Goal: Check status: Check status

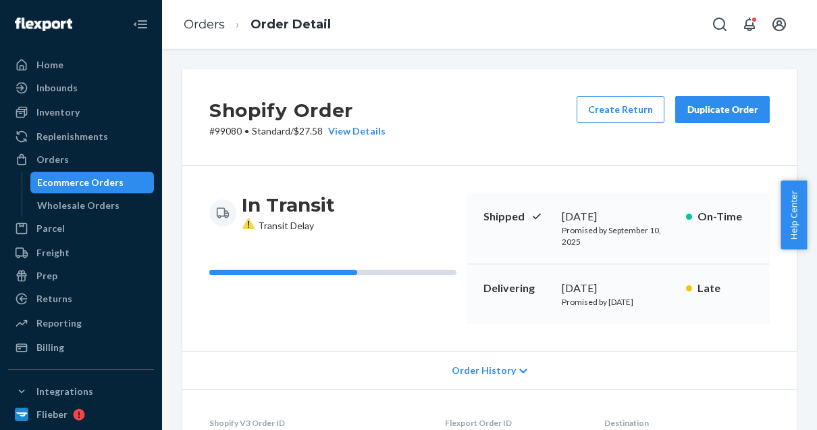
click at [211, 25] on link "Orders" at bounding box center [204, 24] width 41 height 15
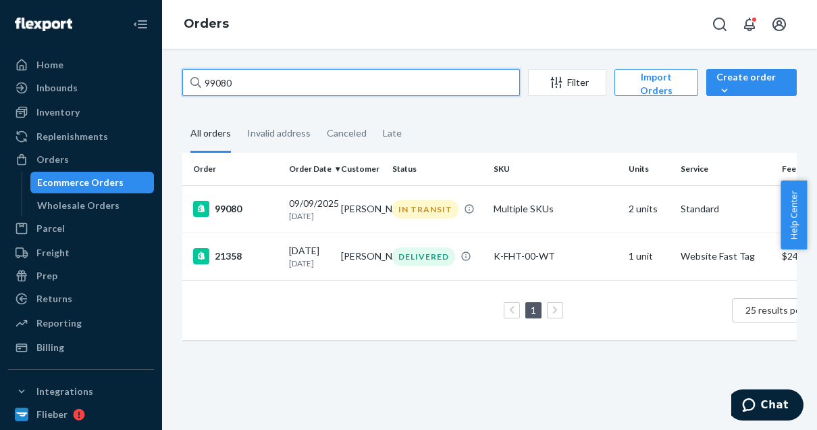
drag, startPoint x: 239, startPoint y: 76, endPoint x: 188, endPoint y: 79, distance: 51.4
click at [188, 79] on input "99080" at bounding box center [351, 82] width 338 height 27
paste input "85702"
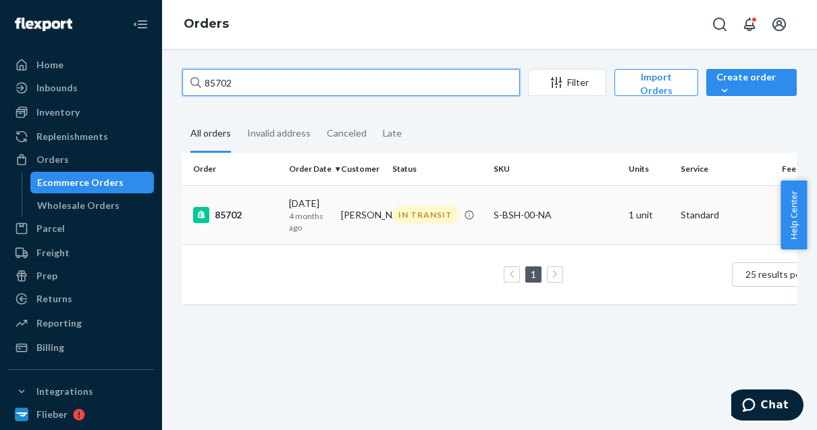
type input "85702"
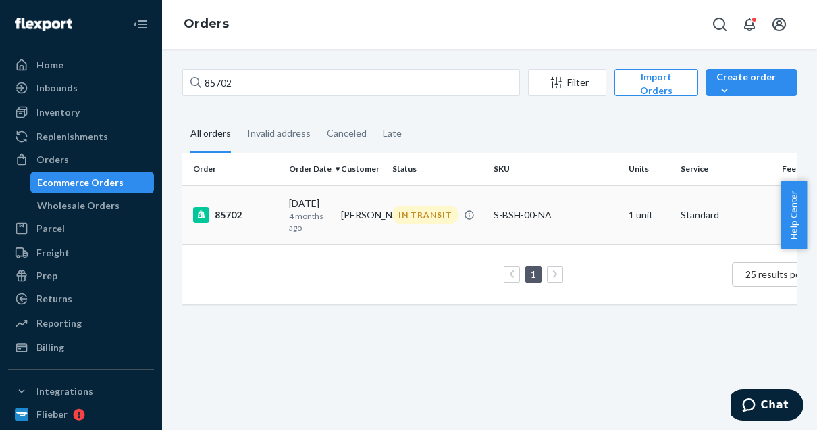
click at [249, 208] on div "85702" at bounding box center [235, 215] width 85 height 16
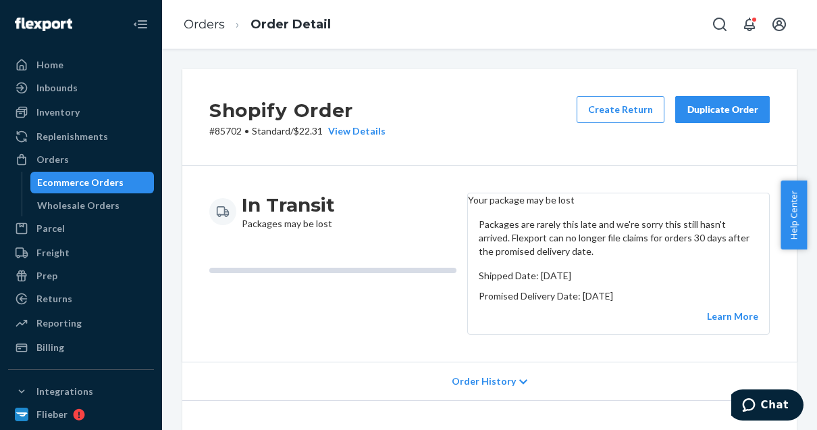
click at [86, 176] on div "Ecommerce Orders" at bounding box center [80, 183] width 86 height 14
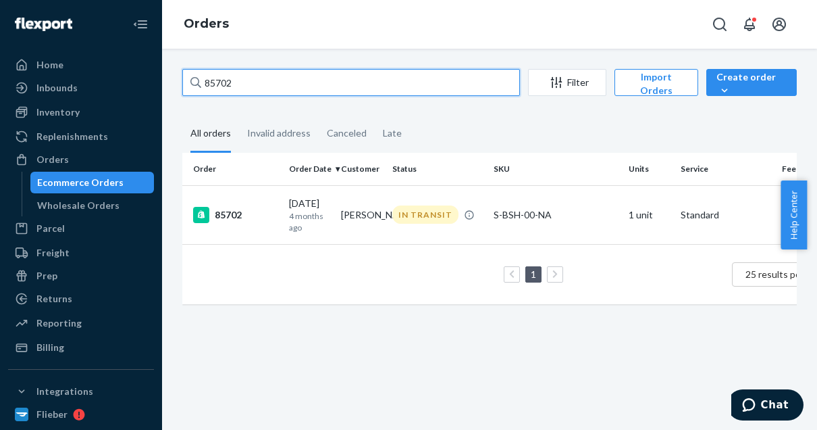
drag, startPoint x: 242, startPoint y: 79, endPoint x: 177, endPoint y: 70, distance: 65.5
click at [177, 70] on div "85702 Filter Import Orders Create order Ecommerce order Removal order All order…" at bounding box center [489, 193] width 635 height 249
paste input "134680906"
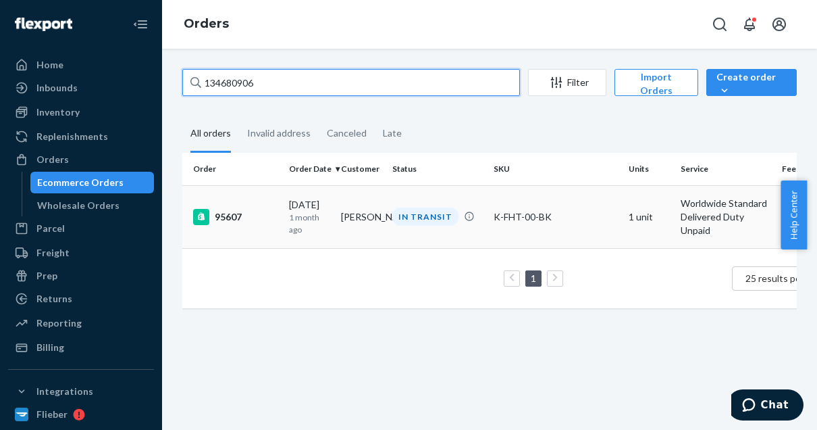
type input "134680906"
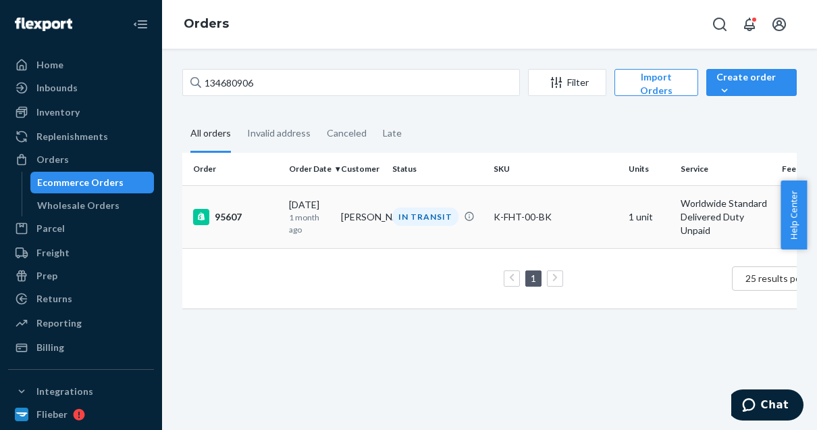
click at [251, 212] on div "95607" at bounding box center [235, 217] width 85 height 16
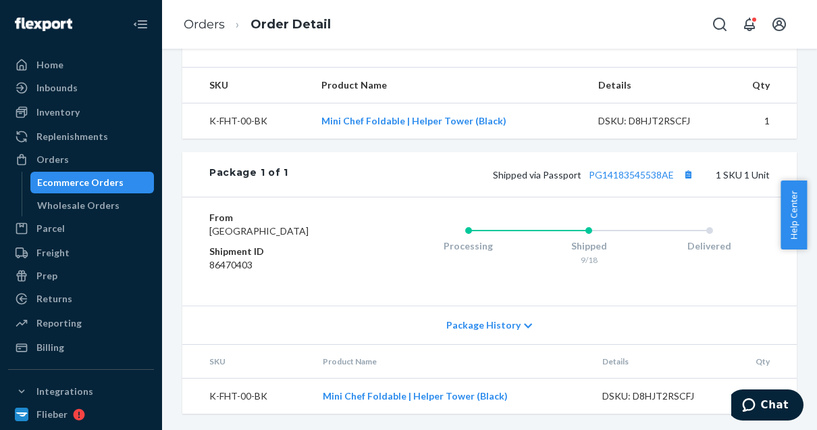
scroll to position [594, 0]
click at [613, 169] on link "PG14183545538AE" at bounding box center [631, 174] width 85 height 11
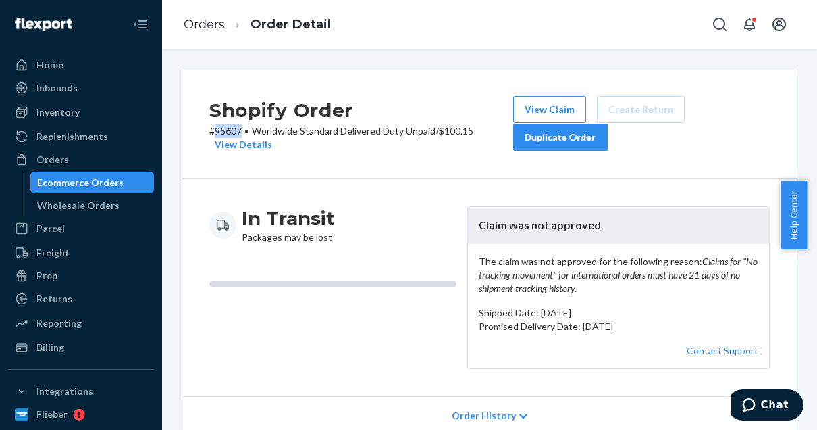
drag, startPoint x: 244, startPoint y: 130, endPoint x: 213, endPoint y: 128, distance: 31.2
click at [213, 128] on p "# 95607 • Worldwide Standard Delivered Duty Unpaid / $100.15 View Details" at bounding box center [361, 137] width 304 height 27
copy p "95607"
click at [199, 21] on link "Orders" at bounding box center [204, 24] width 41 height 15
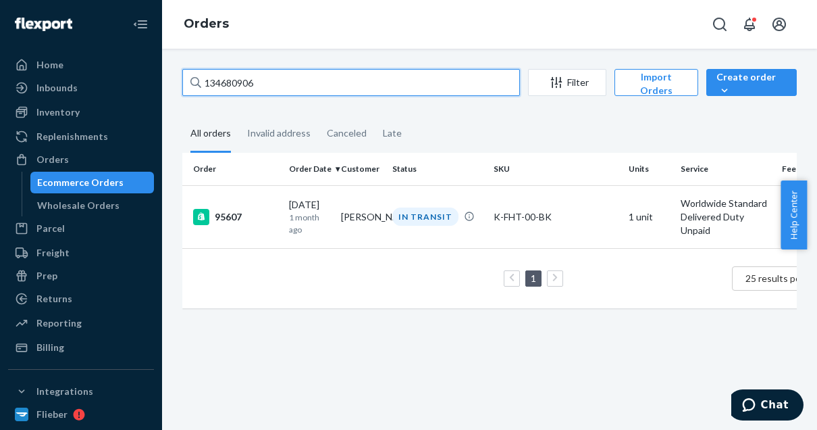
drag, startPoint x: 255, startPoint y: 80, endPoint x: 167, endPoint y: 77, distance: 87.2
click at [167, 77] on div "134680906 Filter Import Orders Create order Ecommerce order Removal order All o…" at bounding box center [489, 239] width 655 height 381
paste input "96821"
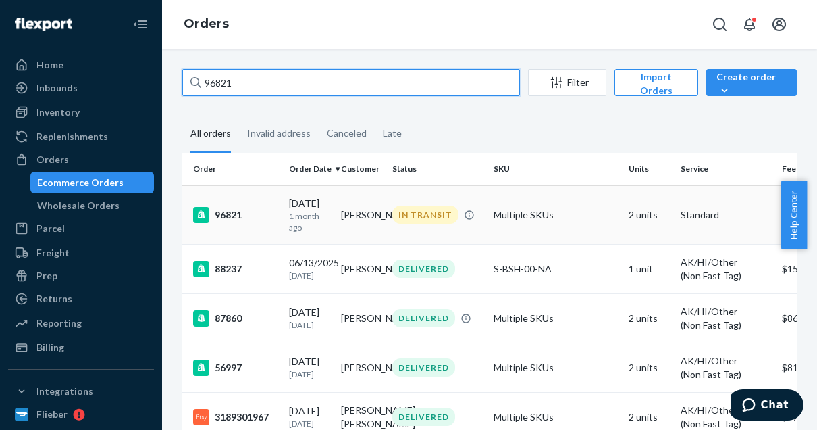
type input "96821"
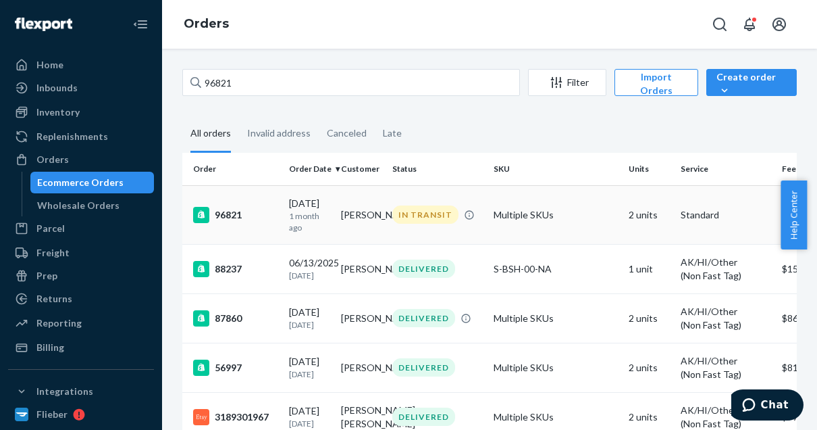
click at [263, 210] on div "96821" at bounding box center [235, 215] width 85 height 16
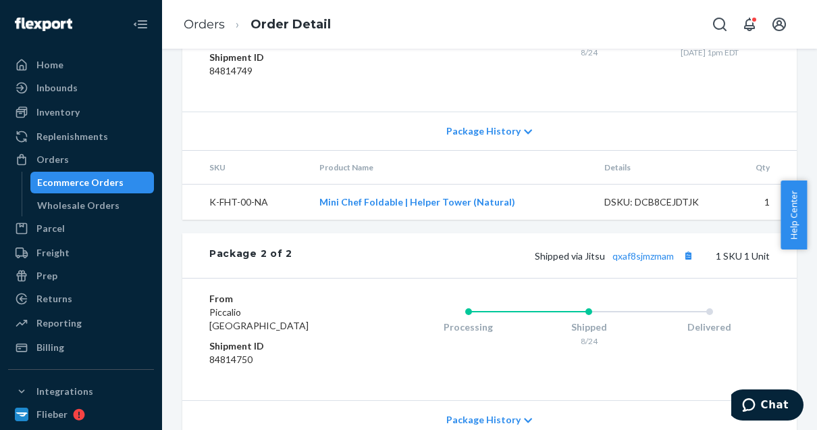
scroll to position [865, 0]
